Goal: Ask a question

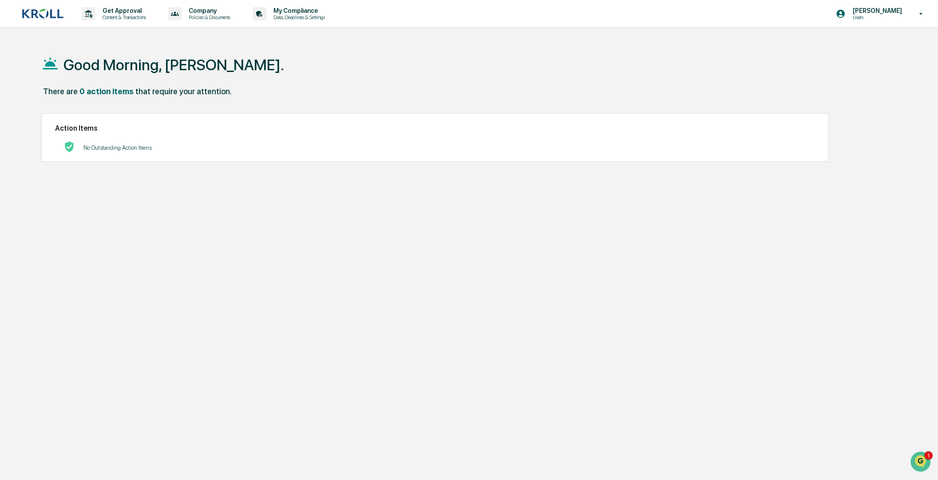
click at [420, 95] on div "There are 0 action items that require your attention." at bounding box center [463, 96] width 845 height 18
click at [290, 14] on p "My Compliance" at bounding box center [297, 10] width 63 height 7
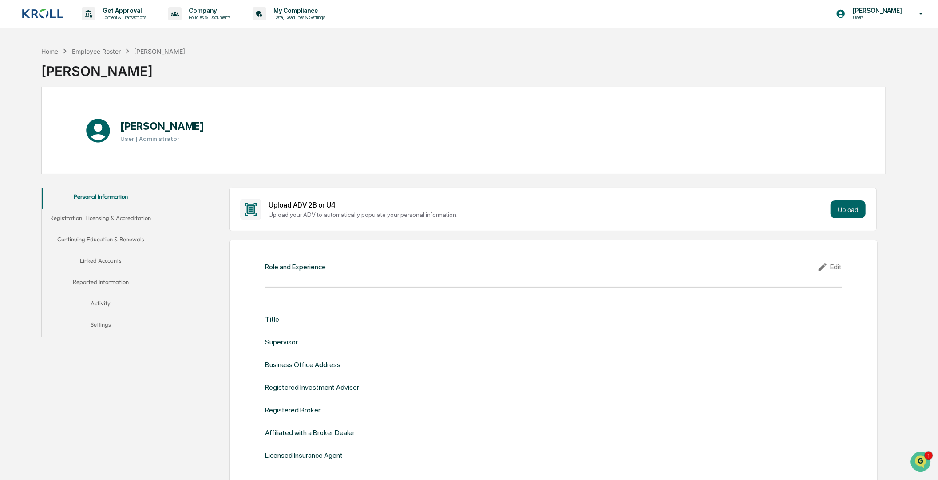
click at [100, 263] on button "Linked Accounts" at bounding box center [101, 261] width 118 height 21
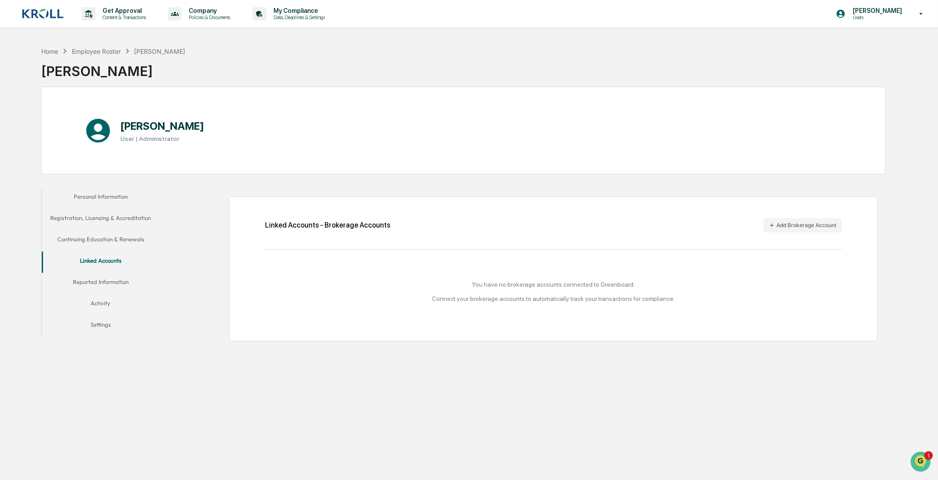
click at [202, 62] on div "Home Employee Roster [PERSON_NAME] [PERSON_NAME]" at bounding box center [463, 64] width 845 height 44
click at [98, 48] on div "Employee Roster" at bounding box center [96, 52] width 49 height 8
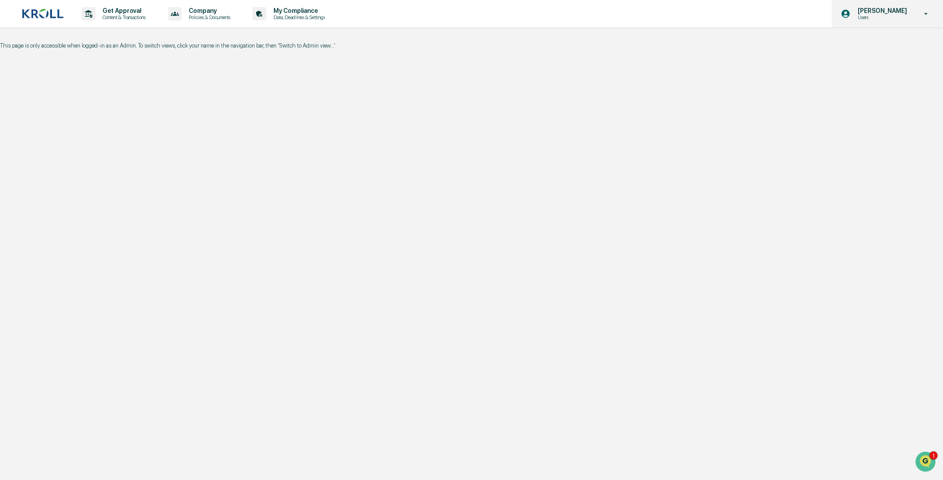
click at [918, 16] on div "[PERSON_NAME] Users" at bounding box center [887, 14] width 111 height 28
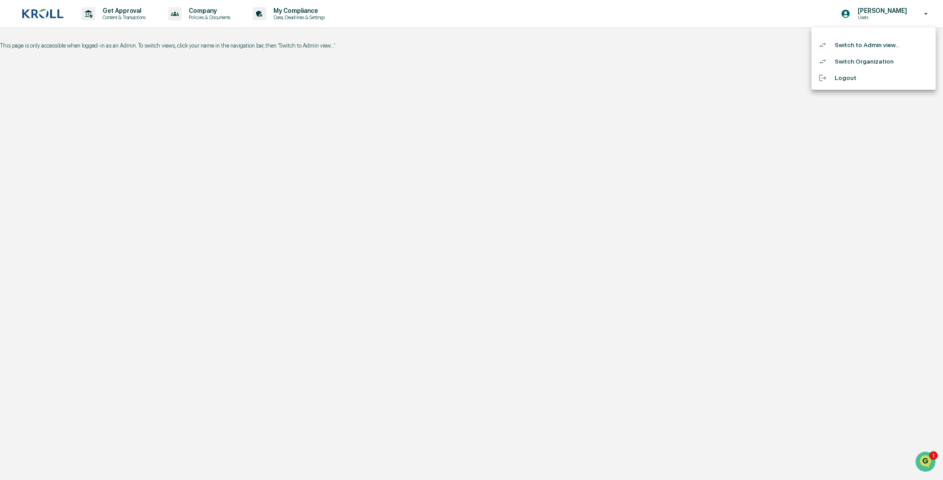
click at [843, 49] on li "Switch to Admin view..." at bounding box center [874, 45] width 124 height 16
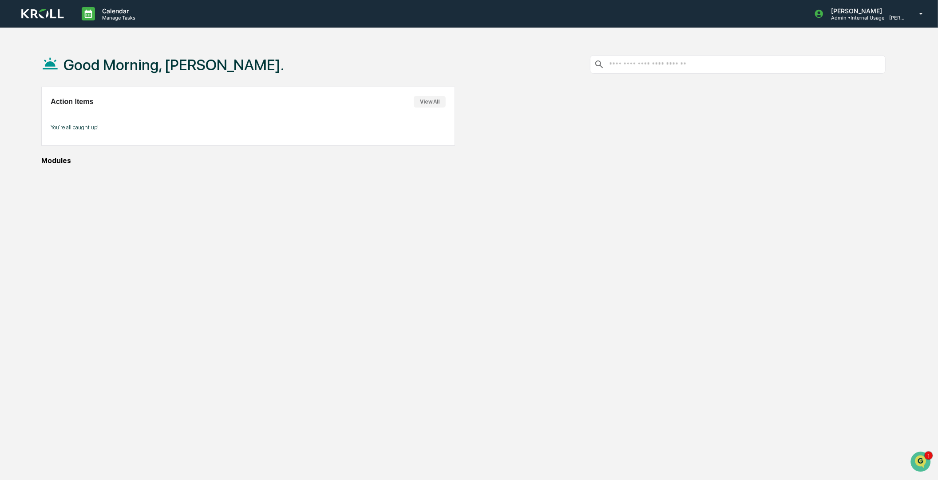
click at [539, 197] on div "Good Morning, [PERSON_NAME]. Action Items View All You're all caught up! Modules" at bounding box center [463, 282] width 871 height 480
click at [334, 247] on div "Good Morning, [PERSON_NAME]. Action Items View All You're all caught up! Modules" at bounding box center [463, 282] width 871 height 480
click at [97, 223] on div "Good Morning, [PERSON_NAME]. Action Items View All You're all caught up! Modules" at bounding box center [463, 282] width 871 height 480
click at [162, 255] on div "Good Morning, [PERSON_NAME]. Action Items View All You're all caught up! Modules" at bounding box center [463, 282] width 871 height 480
click at [556, 238] on div "Good Morning, [PERSON_NAME]. Action Items View All You're all caught up! Modules" at bounding box center [463, 282] width 871 height 480
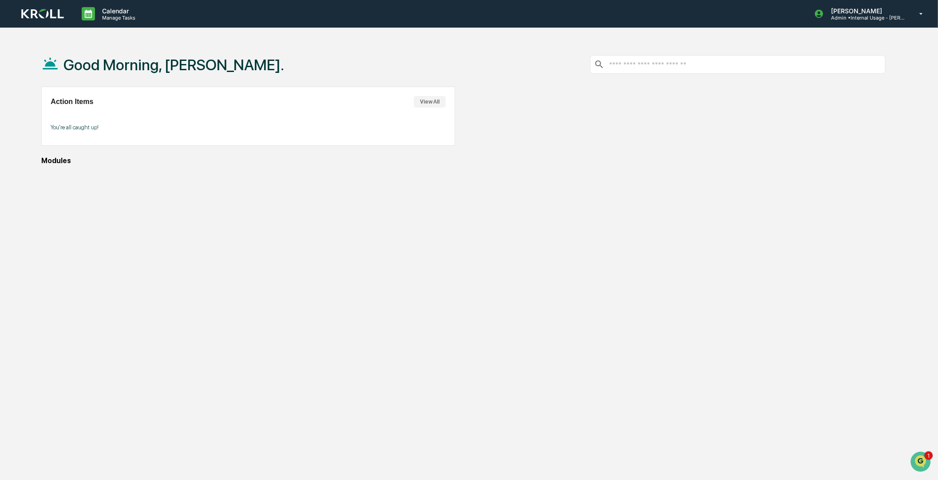
click at [122, 260] on div "Good Morning, [PERSON_NAME]. Action Items View All You're all caught up! Modules" at bounding box center [463, 282] width 871 height 480
click at [912, 14] on div "[PERSON_NAME] Admin • Internal Usage - [PERSON_NAME]" at bounding box center [871, 14] width 133 height 28
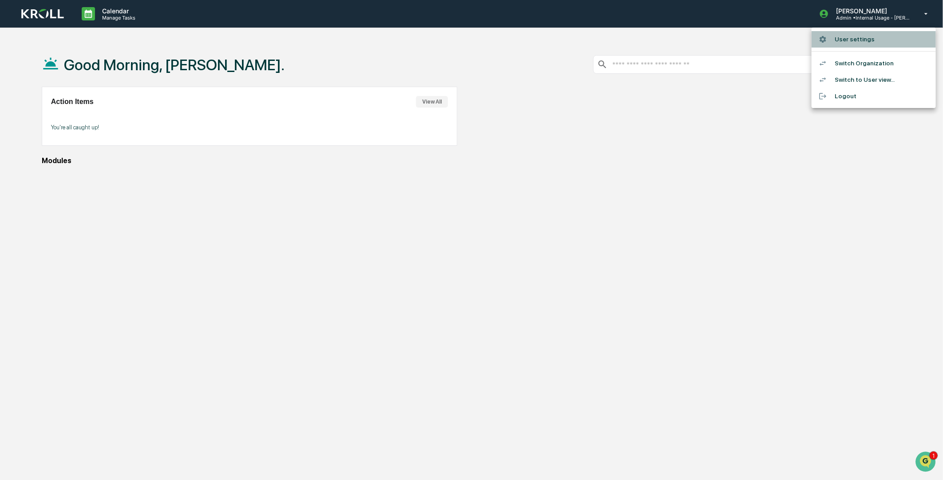
click at [837, 35] on li "User settings" at bounding box center [874, 39] width 124 height 16
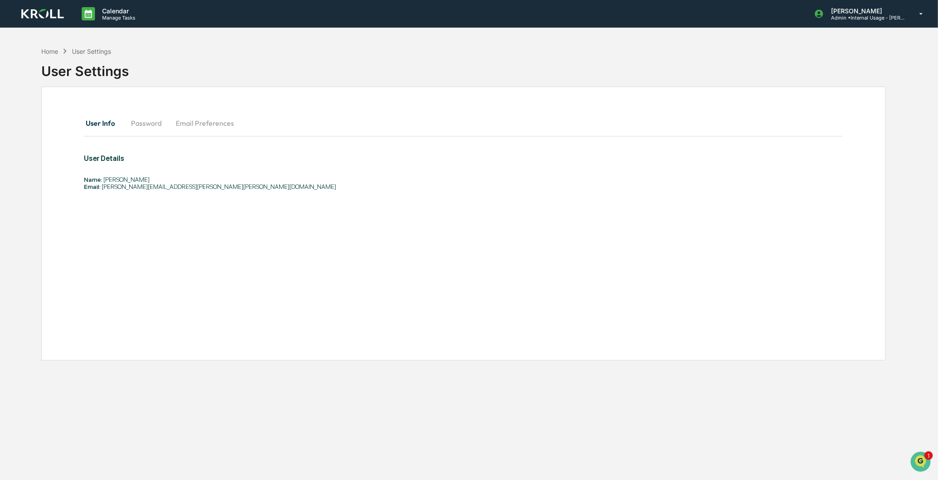
click at [138, 123] on button "Password" at bounding box center [146, 122] width 45 height 21
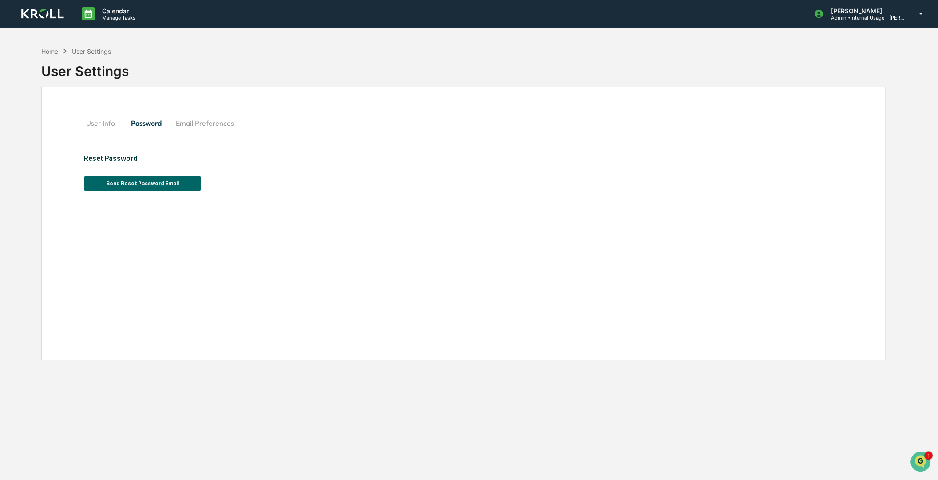
click at [211, 115] on button "Email Preferences" at bounding box center [205, 122] width 72 height 21
click at [100, 125] on button "User Info" at bounding box center [104, 122] width 40 height 21
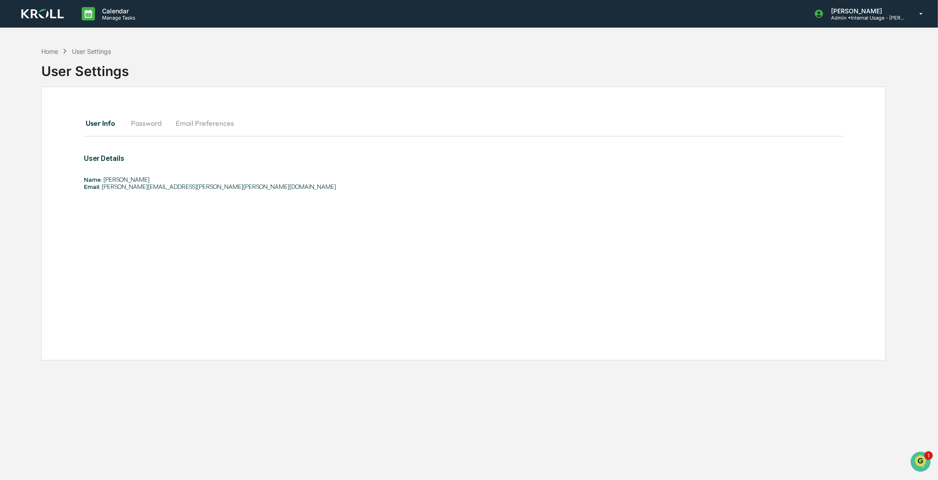
click at [45, 55] on div "Home User Settings" at bounding box center [75, 51] width 69 height 10
click at [49, 51] on div "Home" at bounding box center [49, 52] width 17 height 8
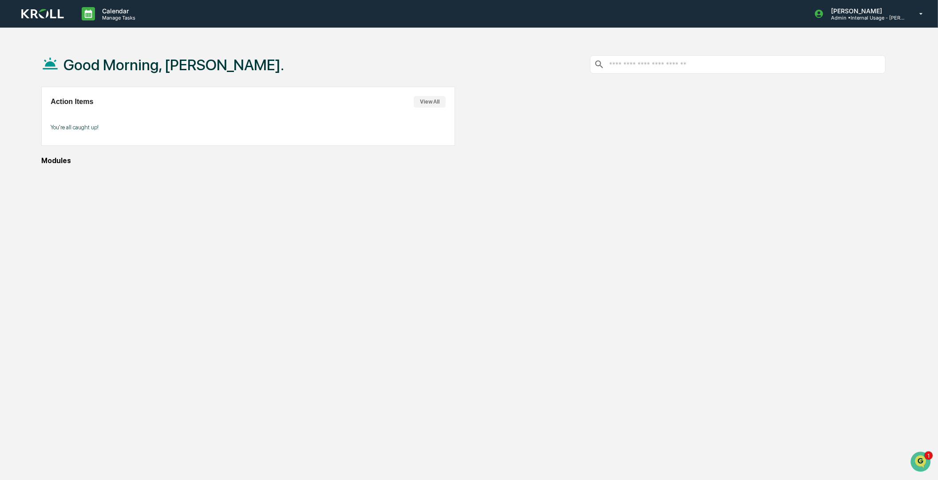
click at [494, 230] on div "Good Morning, [PERSON_NAME]. Action Items View All You're all caught up! Modules" at bounding box center [463, 282] width 871 height 480
click at [916, 464] on icon "Open customer support" at bounding box center [920, 472] width 22 height 22
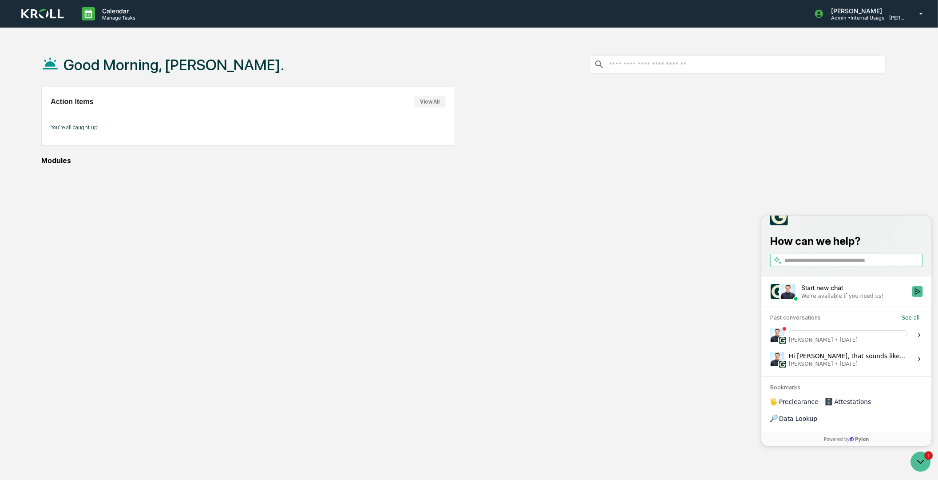
click at [790, 265] on input "search" at bounding box center [852, 259] width 137 height 9
type input "**********"
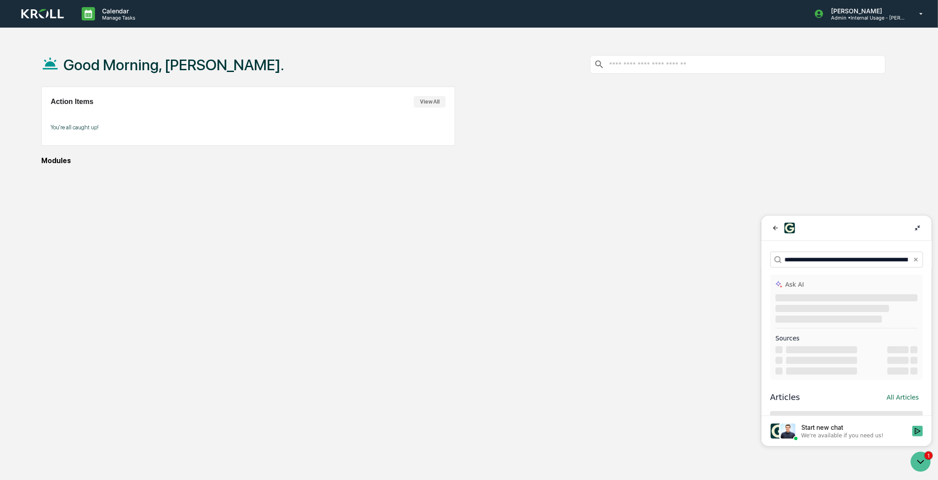
scroll to position [0, 854]
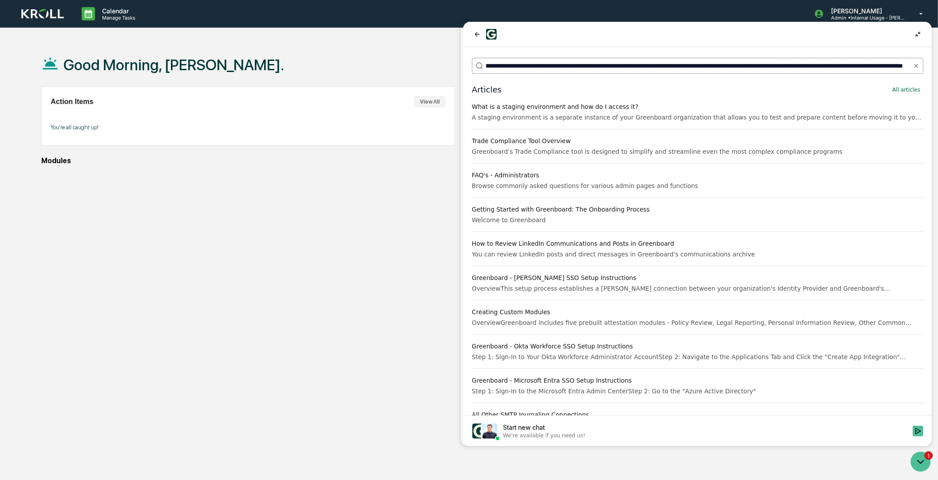
click at [488, 65] on input "**********" at bounding box center [694, 65] width 417 height 9
click at [509, 66] on input "**********" at bounding box center [694, 65] width 417 height 9
click at [919, 428] on icon "Start new chat" at bounding box center [917, 430] width 7 height 7
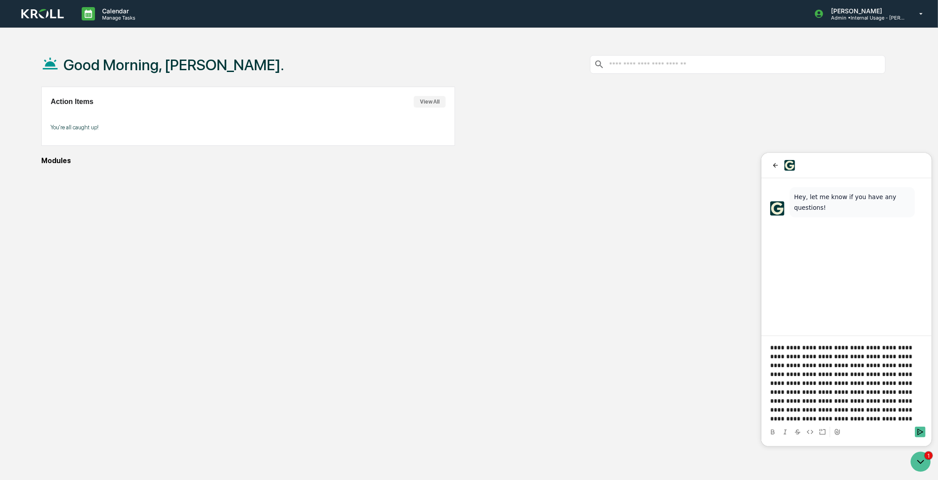
click at [638, 248] on div "Good Morning, [PERSON_NAME]. Action Items View All You're all caught up! Modules" at bounding box center [463, 282] width 871 height 480
click at [594, 169] on div "Good Morning, [PERSON_NAME]. Action Items View All You're all caught up! Modules" at bounding box center [463, 282] width 871 height 480
click at [919, 432] on icon "Send" at bounding box center [919, 431] width 7 height 7
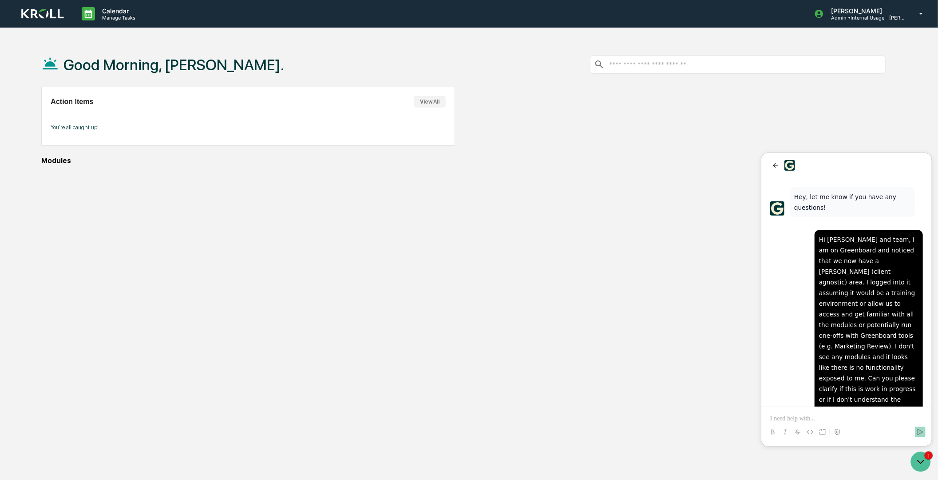
click at [660, 278] on div "Good Morning, [PERSON_NAME]. Action Items View All You're all caught up! Modules" at bounding box center [463, 282] width 871 height 480
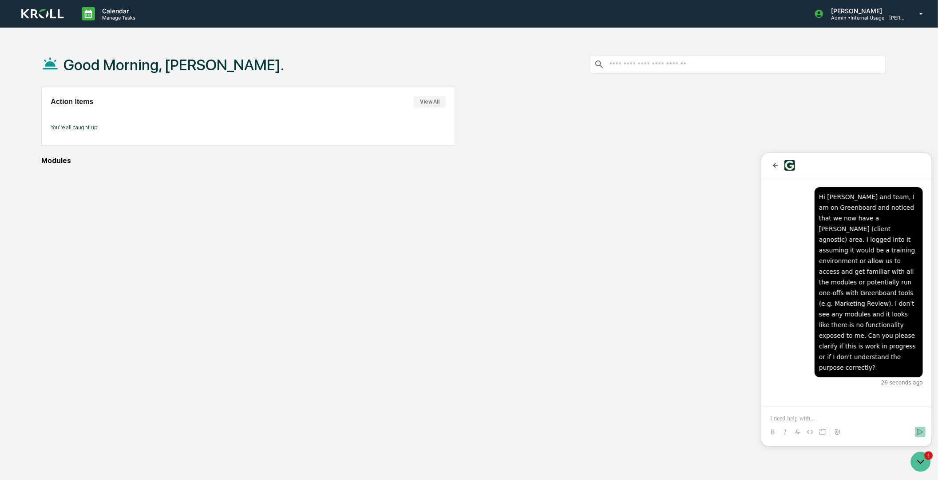
click at [68, 203] on div "Good Morning, [PERSON_NAME]. Action Items View All You're all caught up! Modules" at bounding box center [463, 282] width 871 height 480
click at [69, 198] on div "Good Morning, [PERSON_NAME]. Action Items View All You're all caught up! Modules" at bounding box center [463, 282] width 871 height 480
click at [123, 18] on p "Manage Tasks" at bounding box center [117, 18] width 45 height 6
click at [110, 19] on div at bounding box center [471, 240] width 943 height 480
click at [606, 167] on div "Good Morning, [PERSON_NAME]. Action Items View All You're all caught up! Modules" at bounding box center [463, 282] width 871 height 480
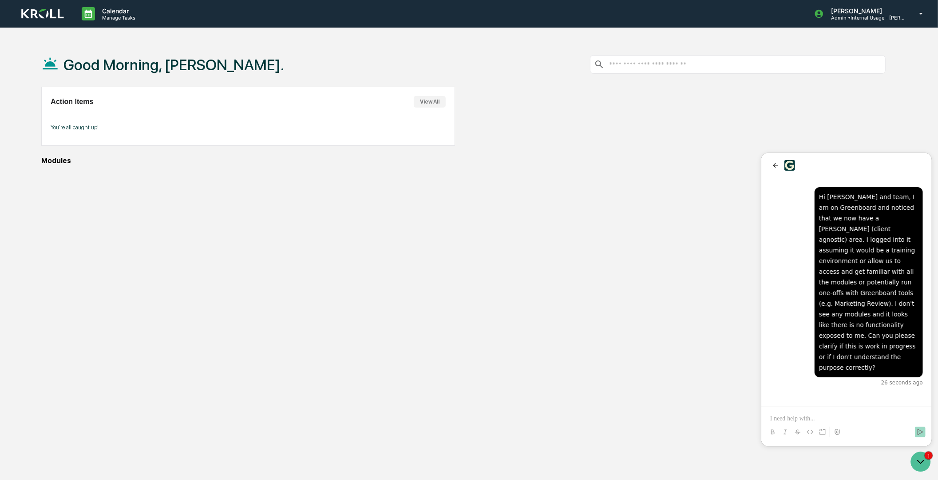
click at [589, 171] on div "Good Morning, [PERSON_NAME]. Action Items View All You're all caught up! Modules" at bounding box center [463, 282] width 871 height 480
click at [331, 213] on div "Good Morning, [PERSON_NAME]. Action Items View All You're all caught up! Modules" at bounding box center [463, 282] width 871 height 480
click at [75, 265] on div "Good Morning, [PERSON_NAME]. Action Items View All You're all caught up! Modules" at bounding box center [463, 282] width 871 height 480
